Goal: Task Accomplishment & Management: Manage account settings

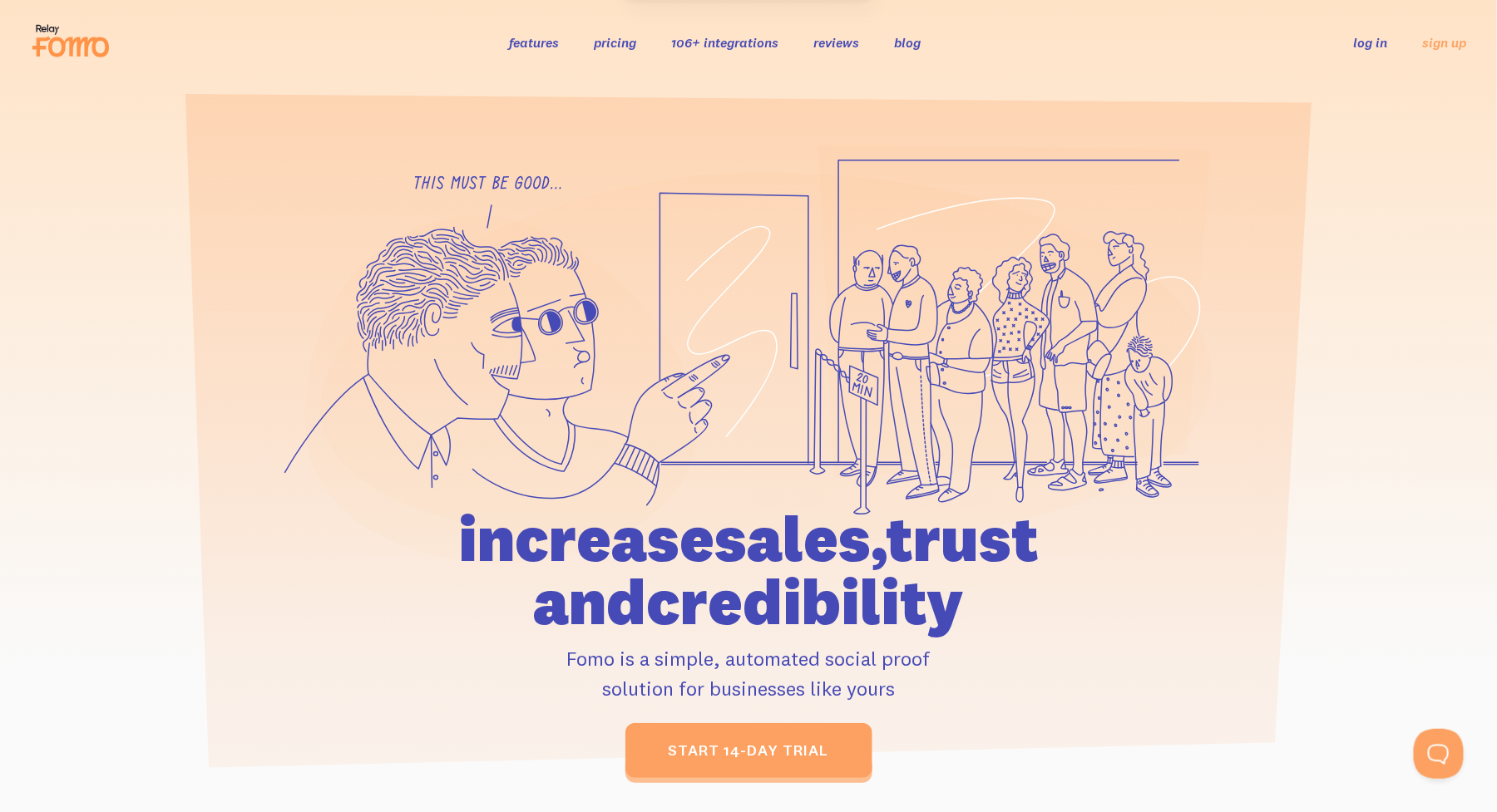
click at [1367, 43] on link "log in" at bounding box center [1371, 42] width 34 height 17
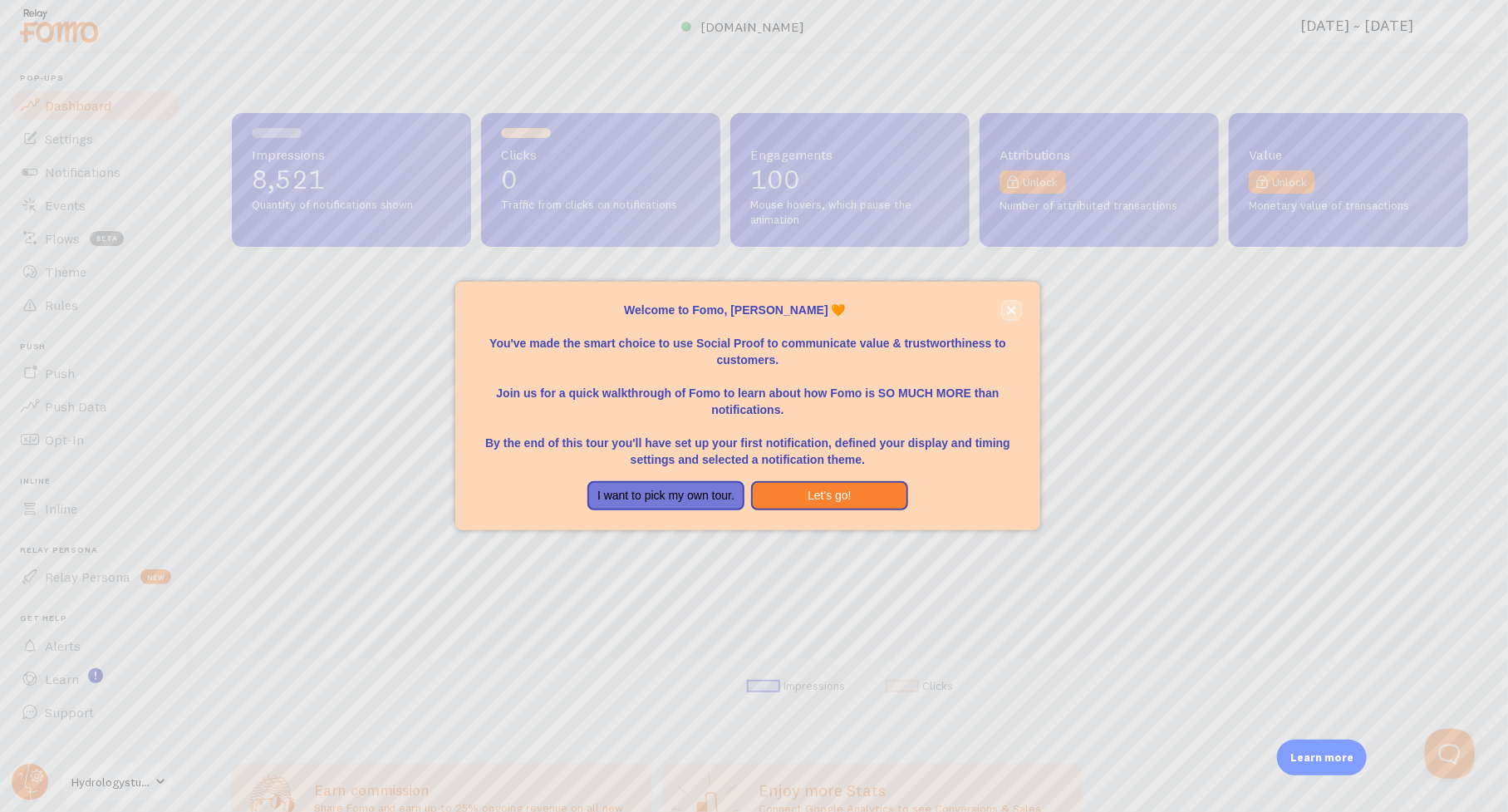
click at [1009, 310] on icon "close," at bounding box center [1012, 310] width 9 height 9
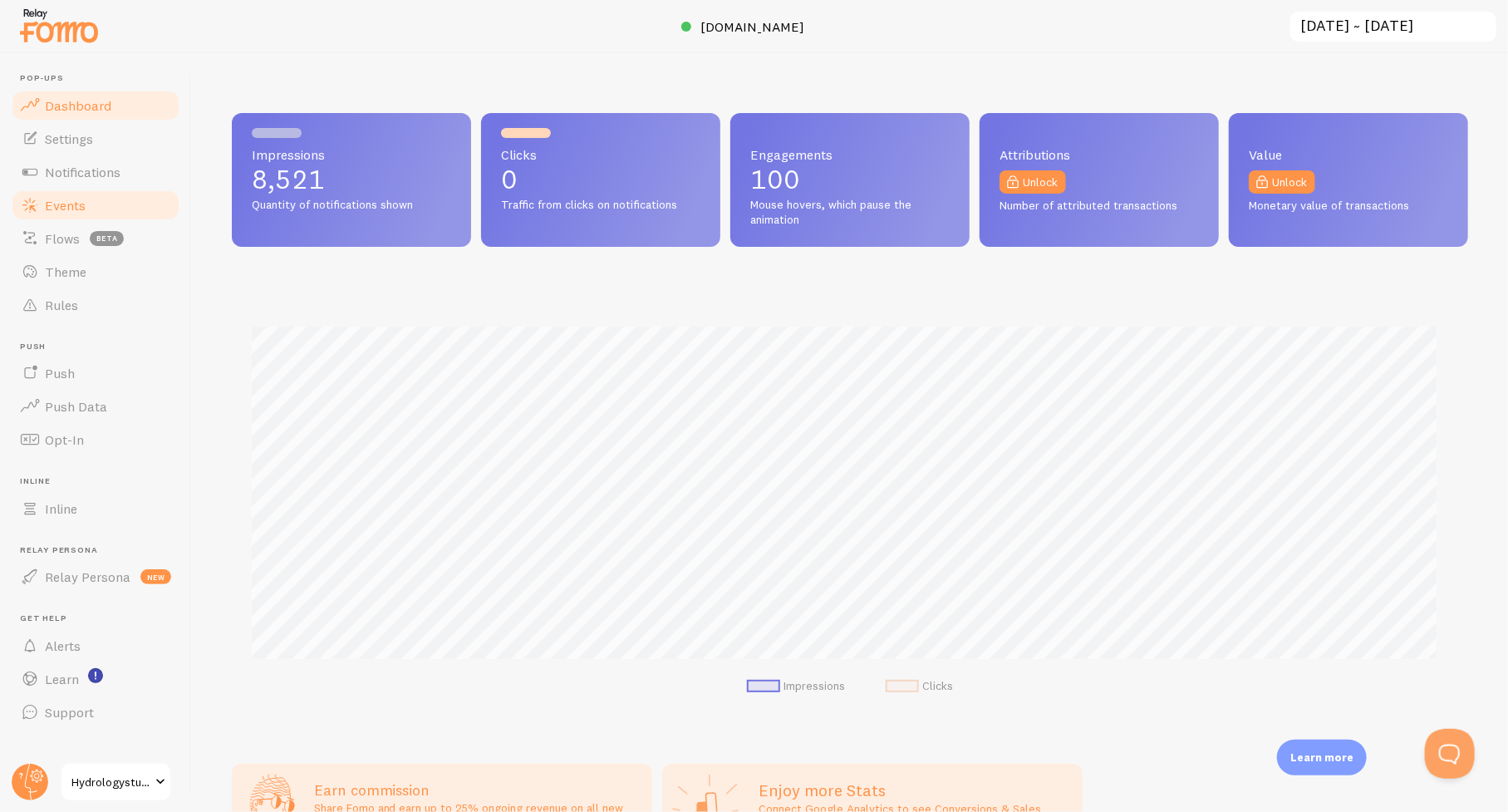
click at [77, 200] on span "Events" at bounding box center [65, 205] width 40 height 17
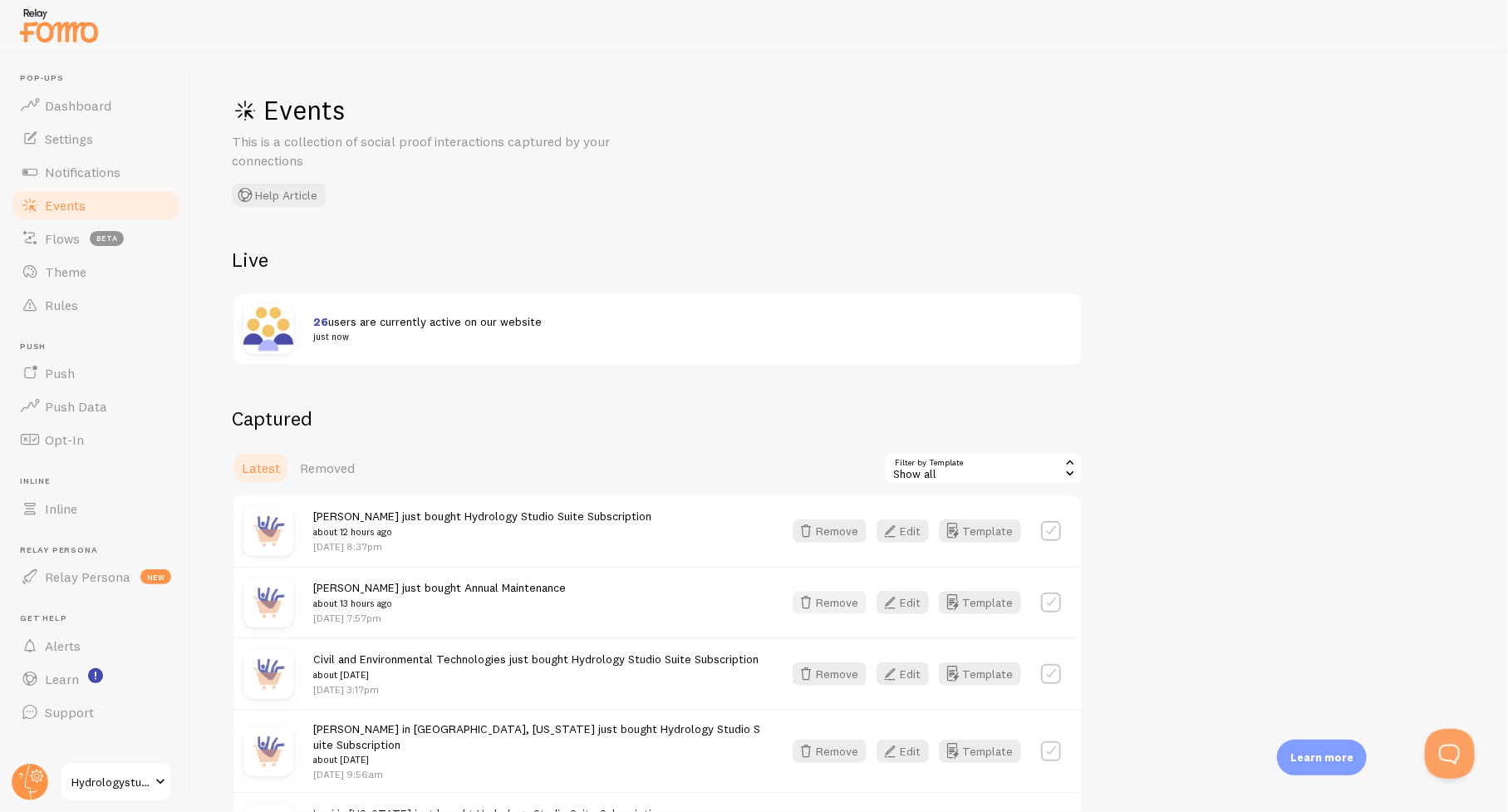
click at [827, 601] on button "Remove" at bounding box center [830, 602] width 74 height 24
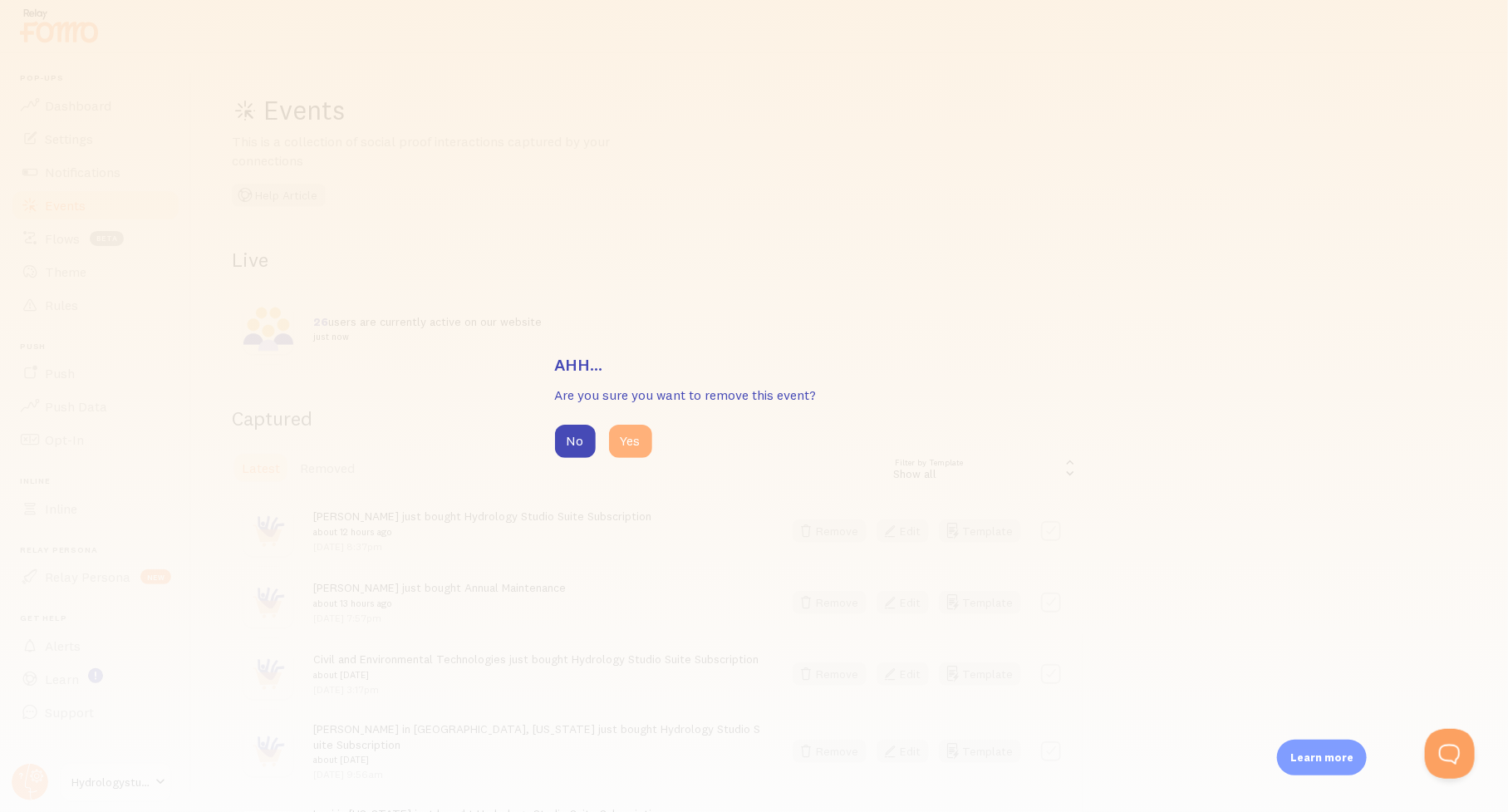
click at [630, 438] on button "Yes" at bounding box center [630, 442] width 43 height 34
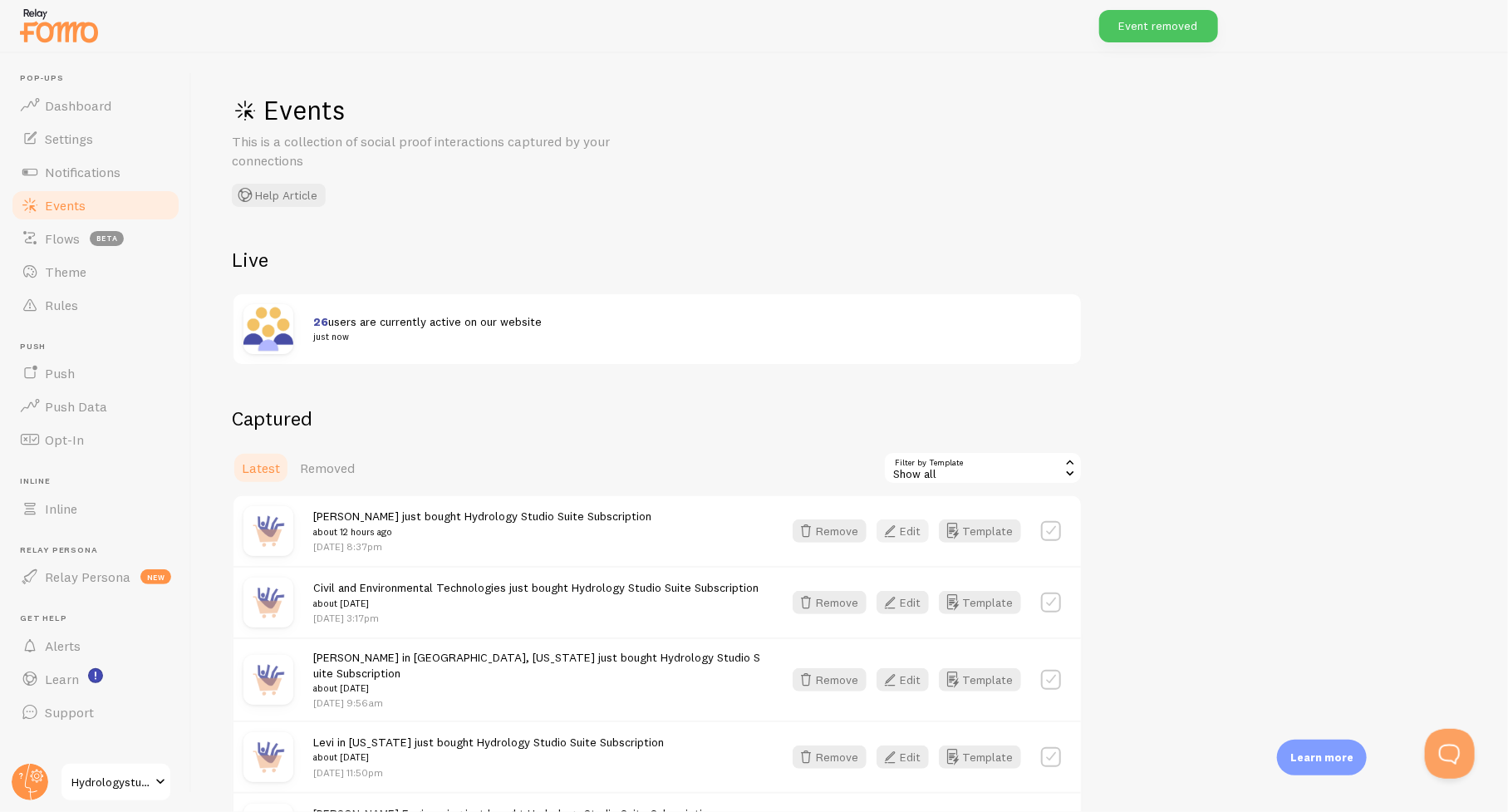
click at [911, 528] on button "Edit" at bounding box center [903, 531] width 52 height 24
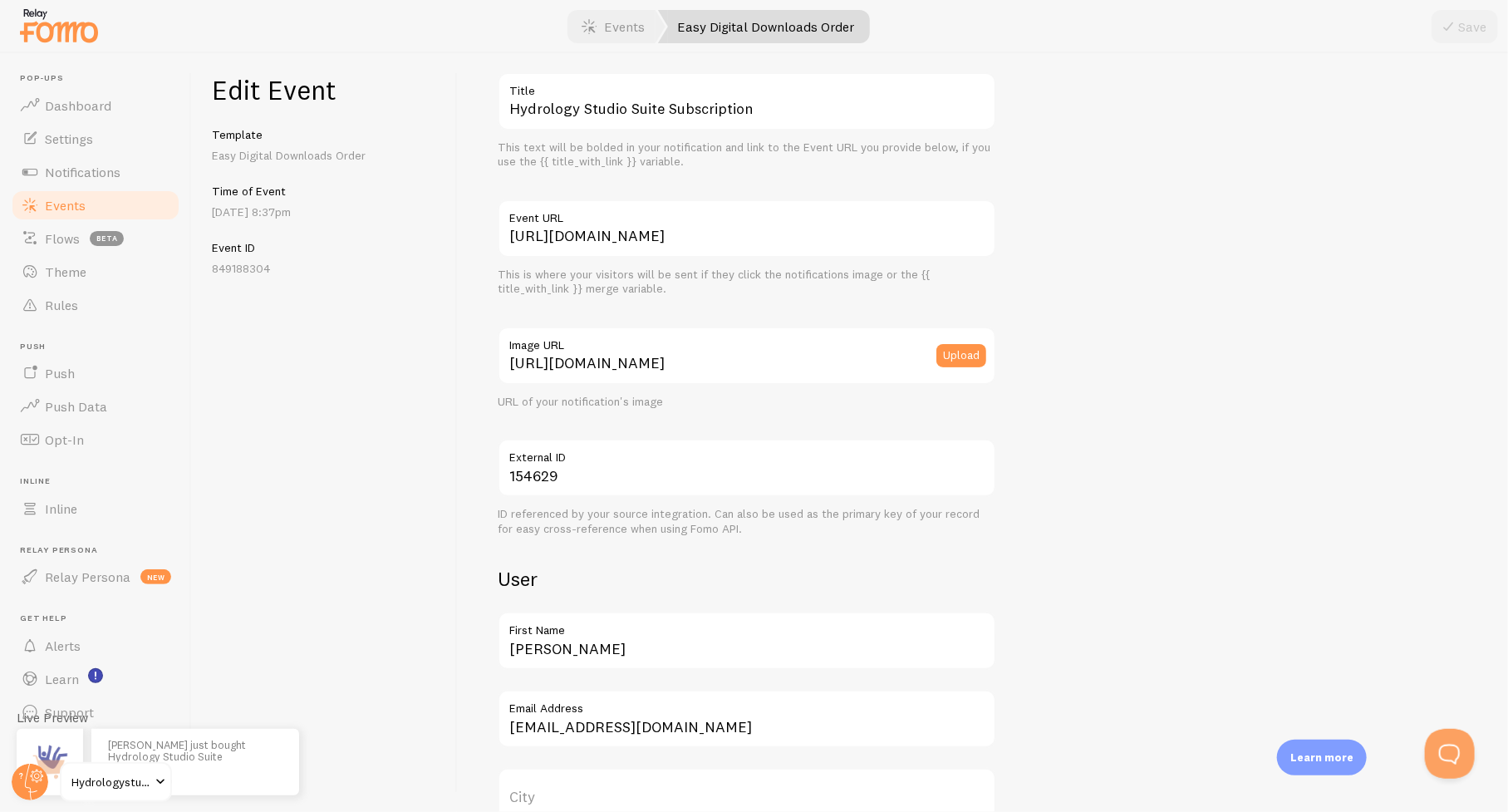
scroll to position [167, 0]
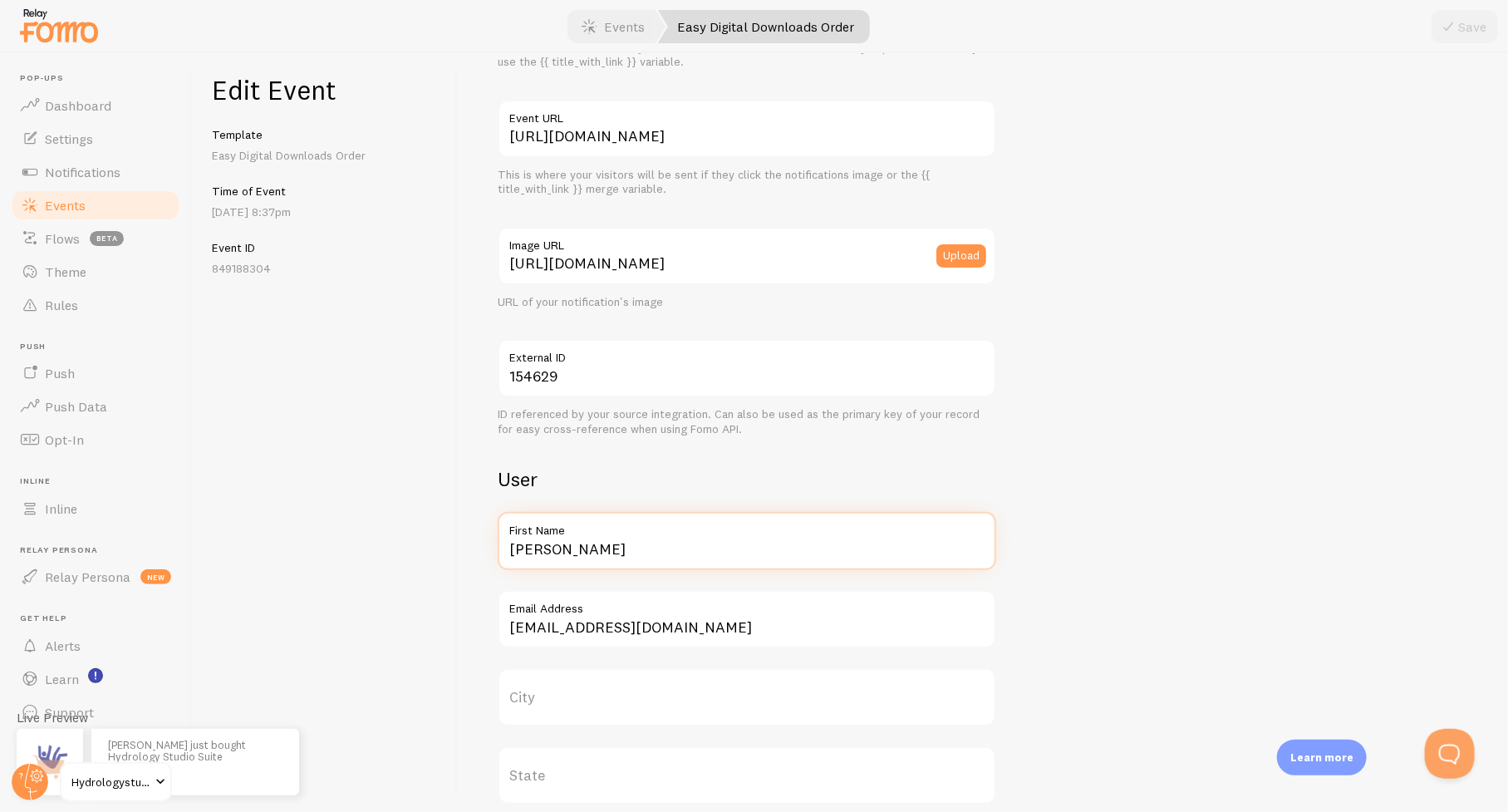
drag, startPoint x: 600, startPoint y: 548, endPoint x: 465, endPoint y: 546, distance: 135.0
click at [465, 546] on div "Meta Hydrology Studio Suite Subscription Title This text will be bolded in your…" at bounding box center [983, 433] width 1050 height 759
paste input "[PERSON_NAME] Corp"
type input "[PERSON_NAME] Corp"
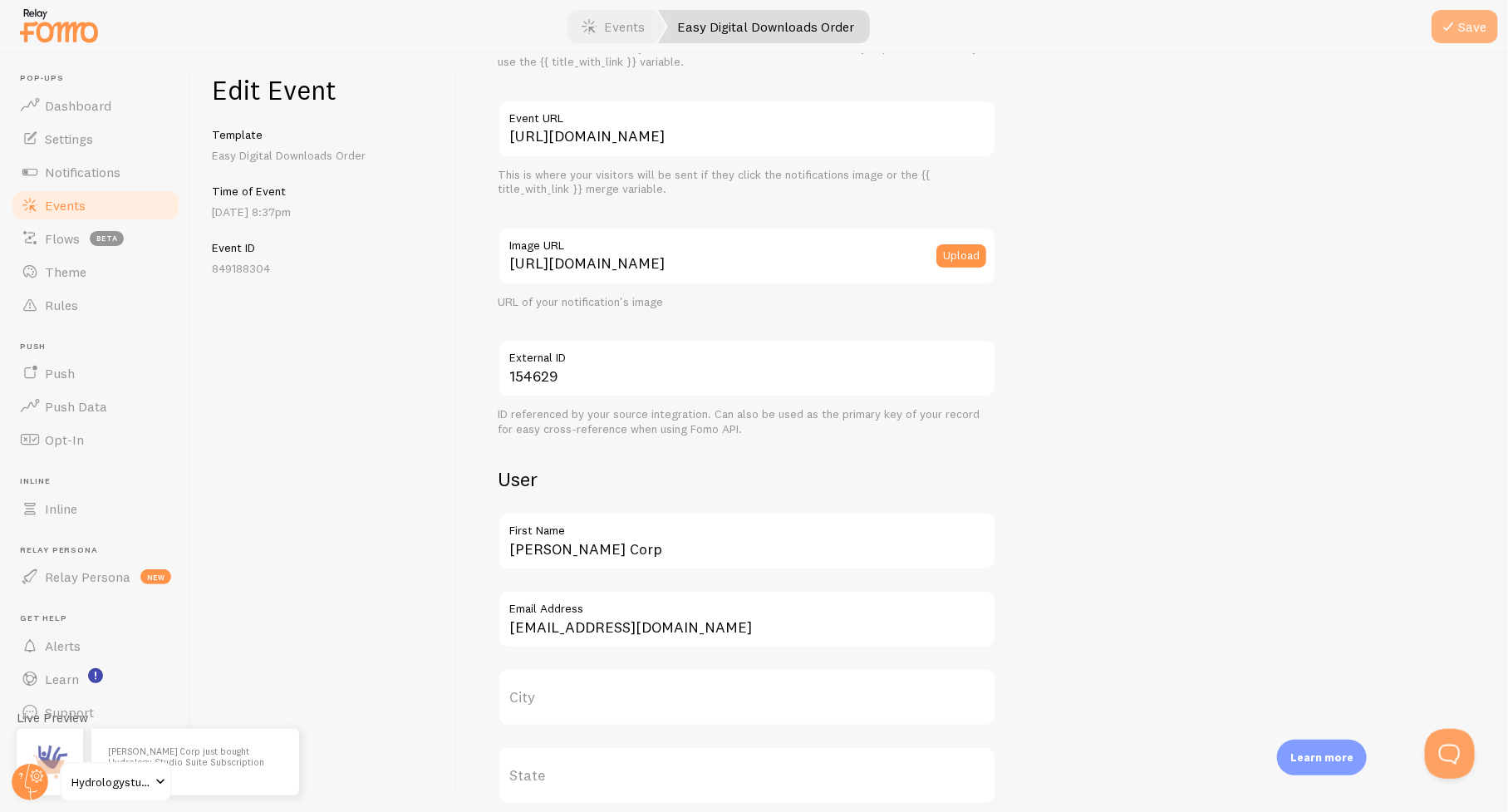
click at [1452, 26] on icon "submit" at bounding box center [1448, 27] width 20 height 20
click at [55, 204] on span "Events" at bounding box center [65, 205] width 40 height 17
